Goal: Check status

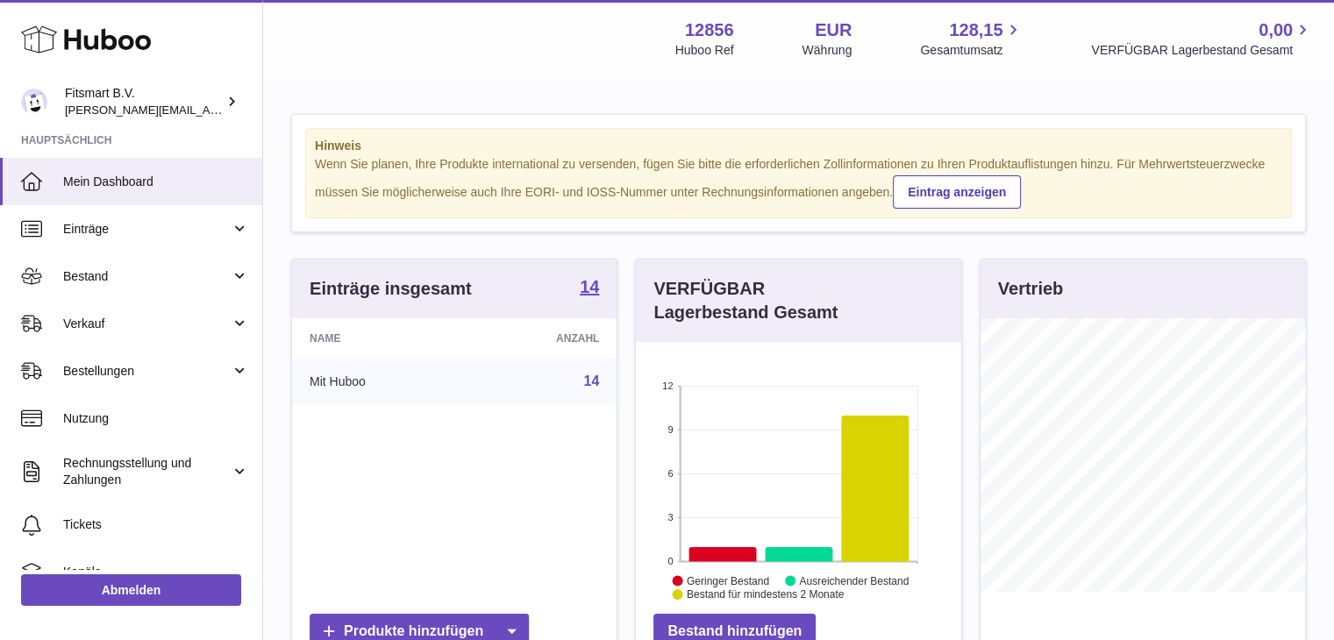
scroll to position [274, 325]
click at [119, 371] on span "Bestellungen" at bounding box center [147, 371] width 168 height 17
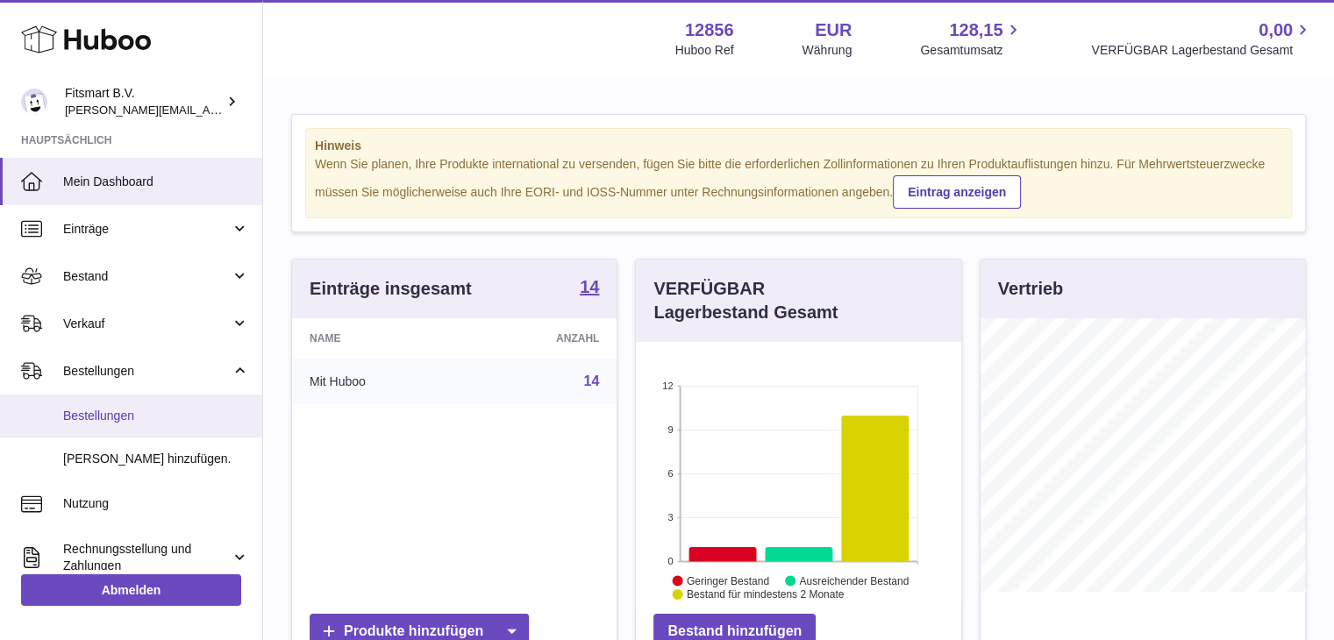
click at [100, 412] on span "Bestellungen" at bounding box center [156, 416] width 186 height 17
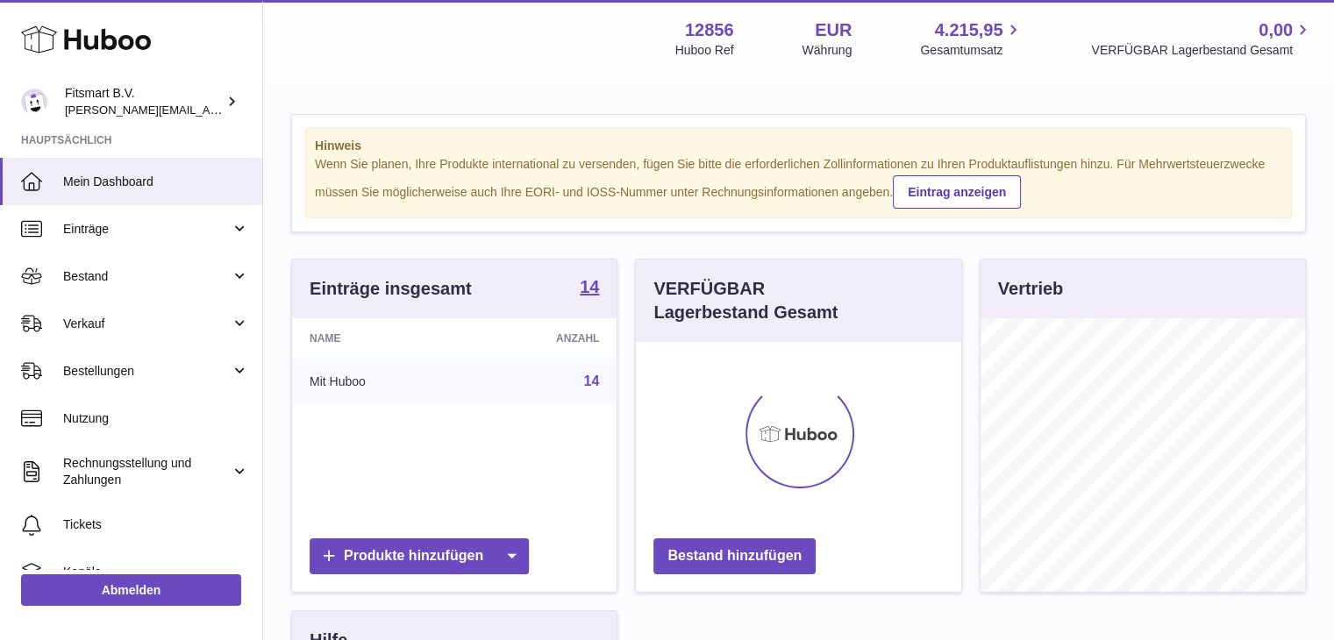
scroll to position [274, 325]
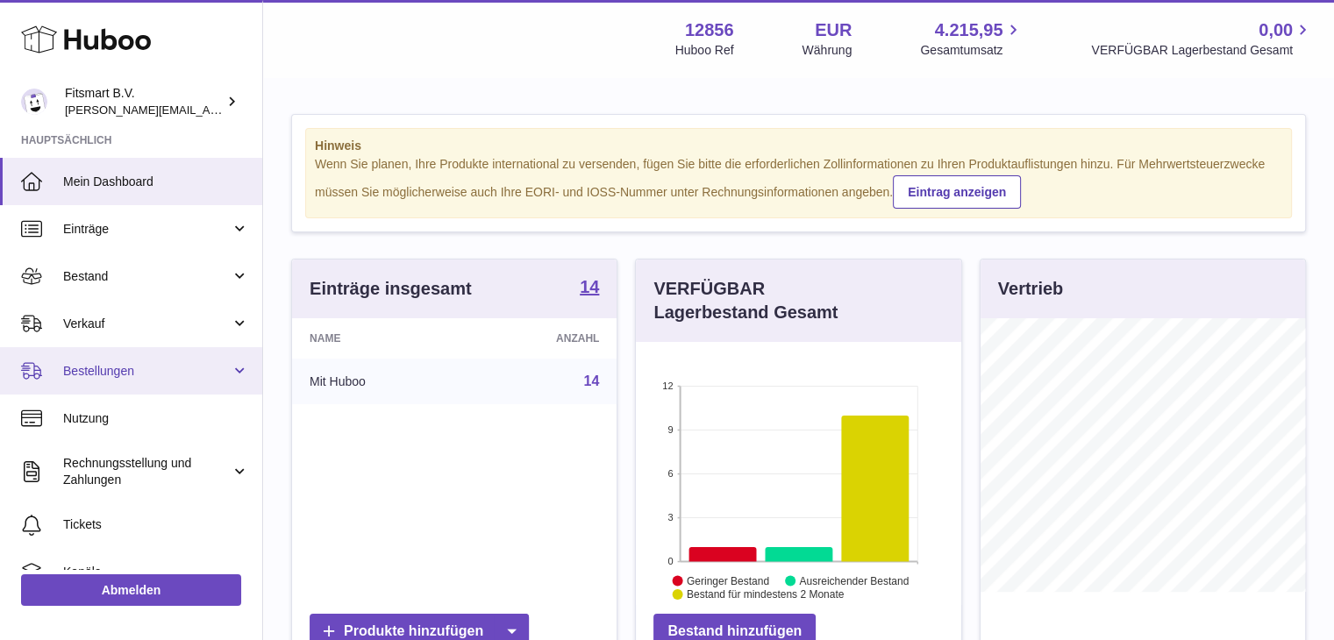
click at [90, 372] on span "Bestellungen" at bounding box center [147, 371] width 168 height 17
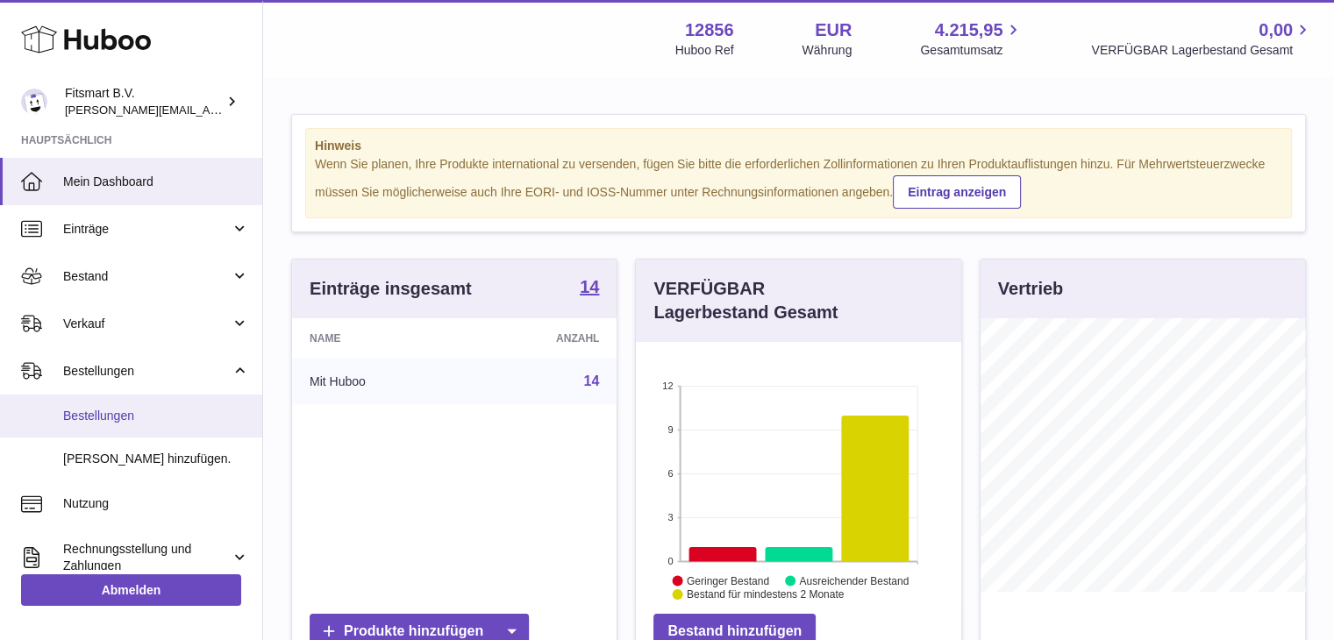
click at [101, 408] on span "Bestellungen" at bounding box center [156, 416] width 186 height 17
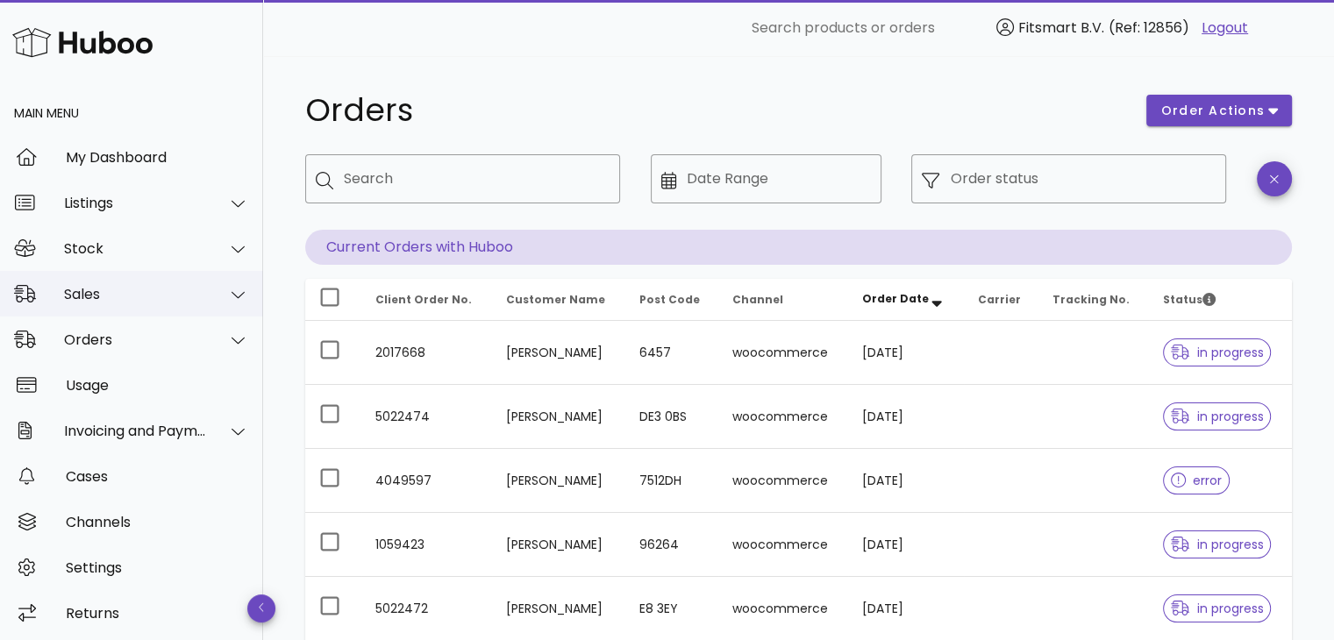
click at [101, 296] on div "Sales" at bounding box center [135, 294] width 143 height 17
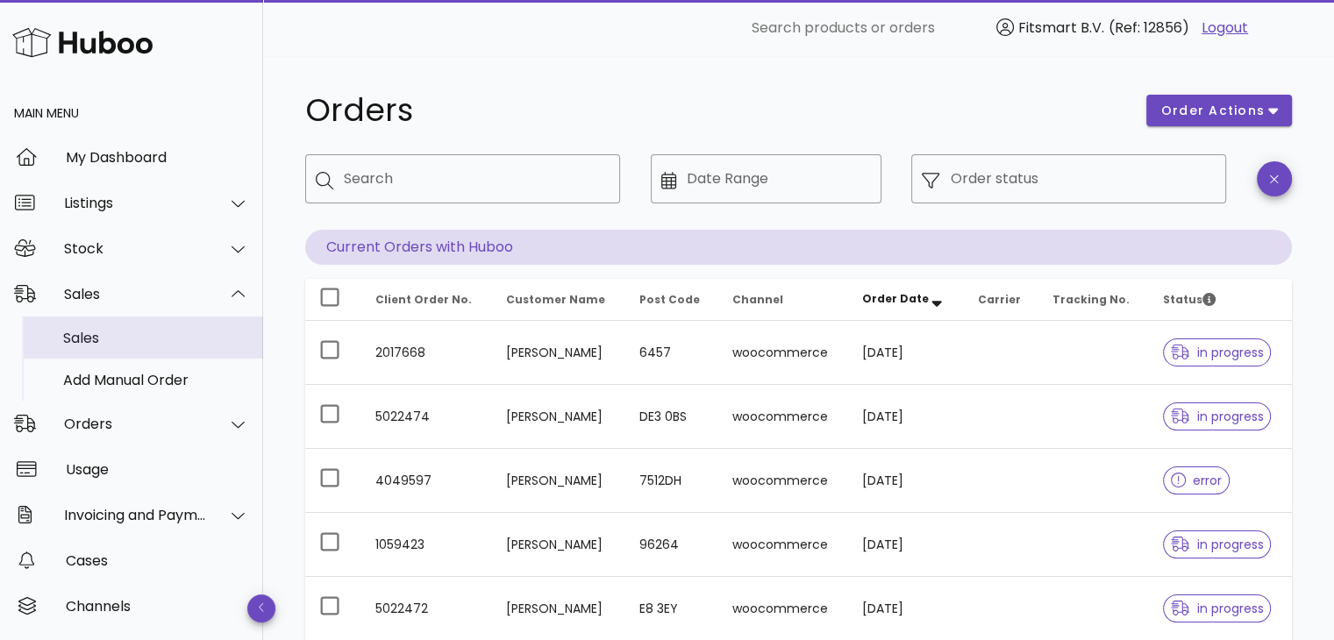
click at [91, 349] on div "Sales" at bounding box center [156, 338] width 186 height 38
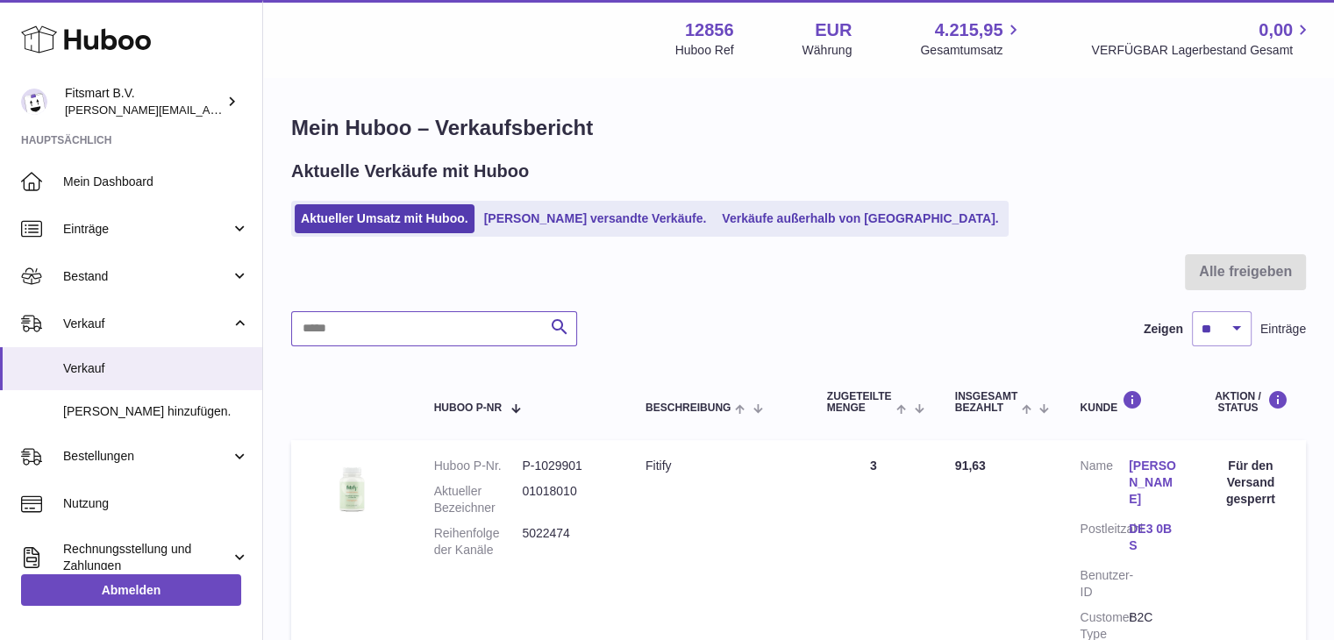
click at [352, 337] on input "text" at bounding box center [434, 328] width 286 height 35
click at [572, 201] on ul "Aktueller Umsatz mit Huboo. Von Huboo versandte Verkäufe. Verkäufe außerhalb vo…" at bounding box center [649, 219] width 717 height 36
click at [569, 211] on link "Von Huboo versandte Verkäufe." at bounding box center [595, 218] width 235 height 29
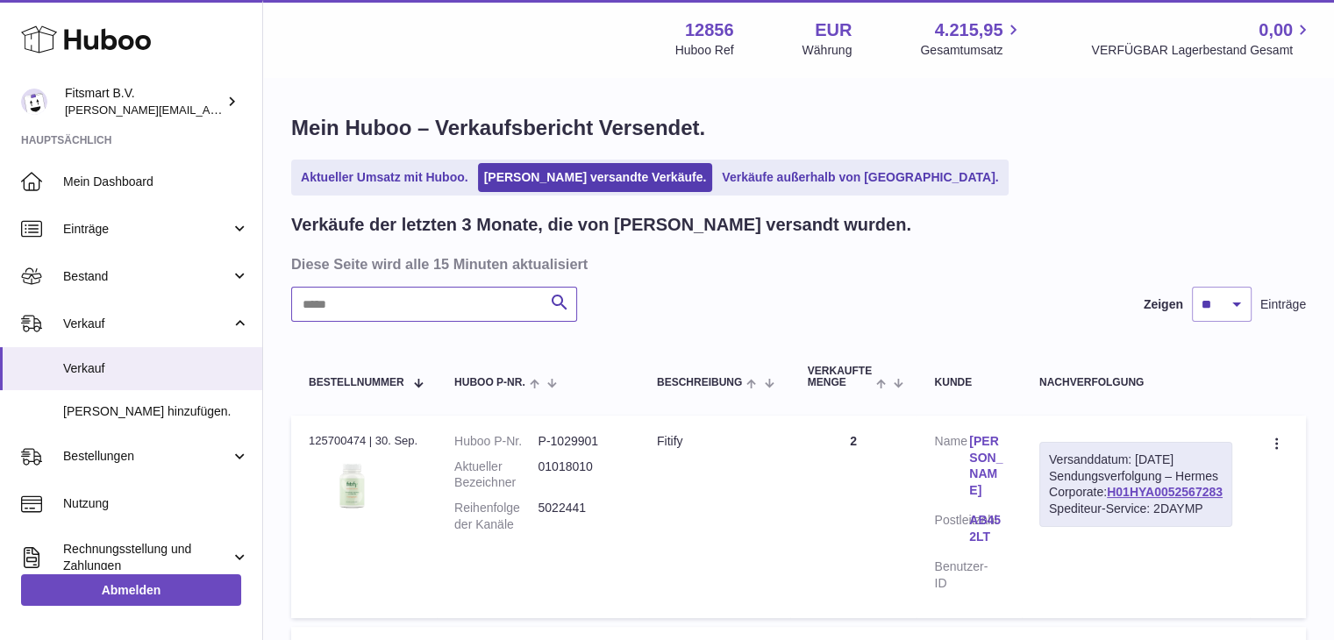
click at [383, 312] on input "text" at bounding box center [434, 304] width 286 height 35
paste input "**********"
type input "**********"
click at [1004, 443] on link "[PERSON_NAME]" at bounding box center [986, 466] width 35 height 67
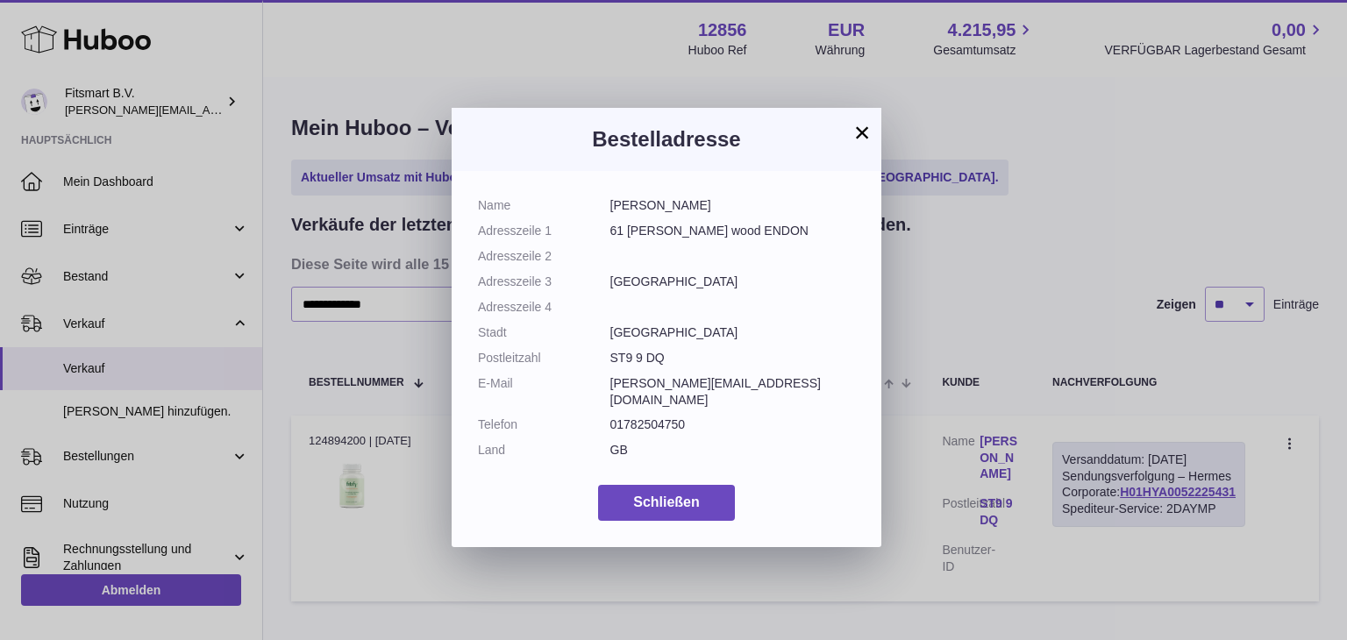
click at [859, 125] on button "×" at bounding box center [862, 132] width 21 height 21
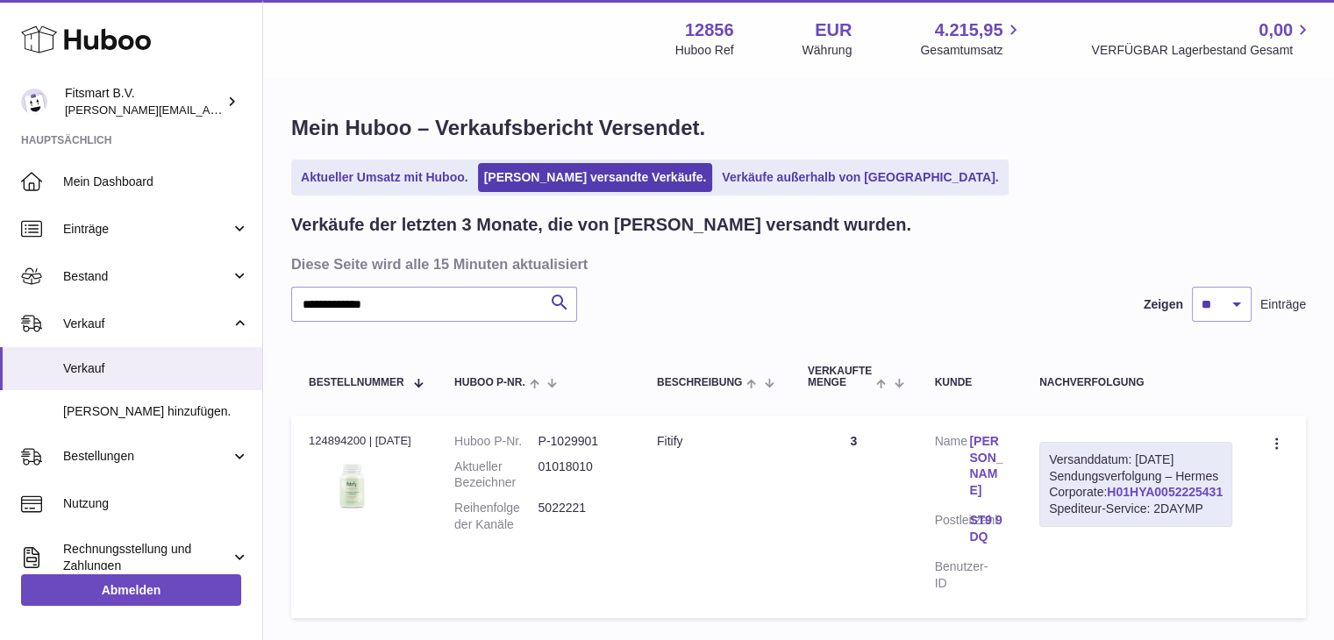
click at [1152, 499] on link "H01HYA0052225431" at bounding box center [1165, 492] width 116 height 14
click at [566, 503] on dd "5022221" at bounding box center [579, 516] width 83 height 33
copy dd "5022221"
click at [1004, 449] on link "[PERSON_NAME]" at bounding box center [986, 466] width 35 height 67
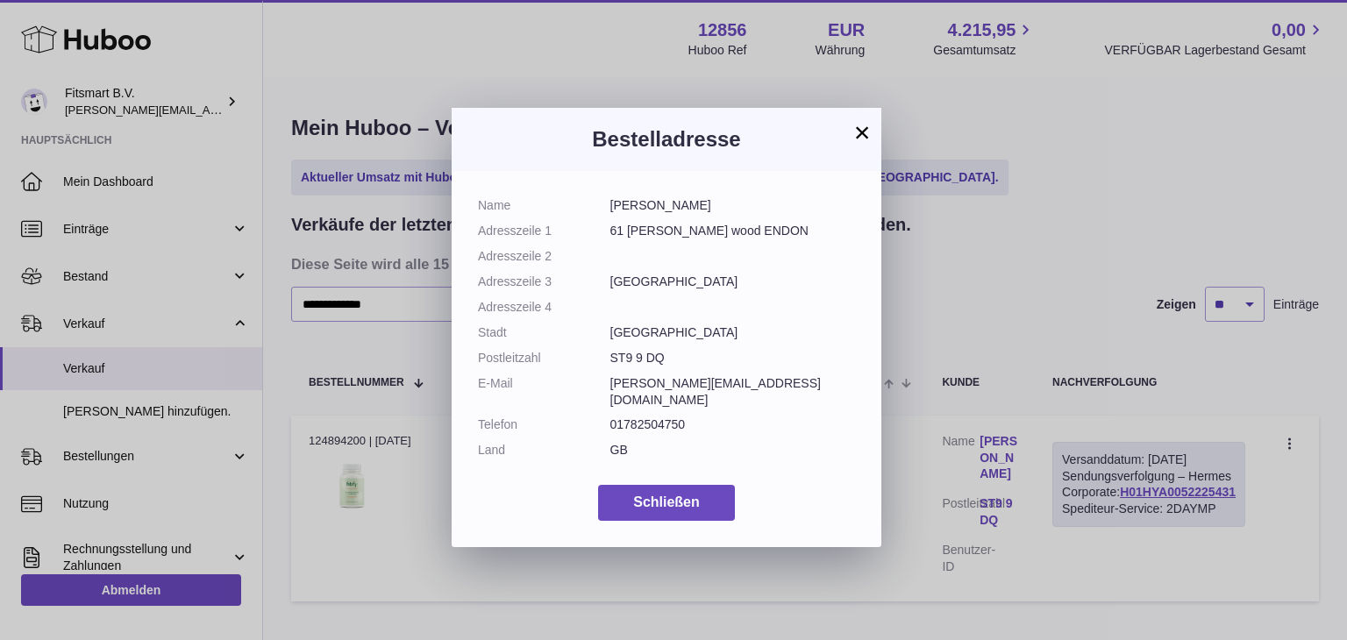
click at [865, 131] on button "×" at bounding box center [862, 132] width 21 height 21
